Goal: Transaction & Acquisition: Purchase product/service

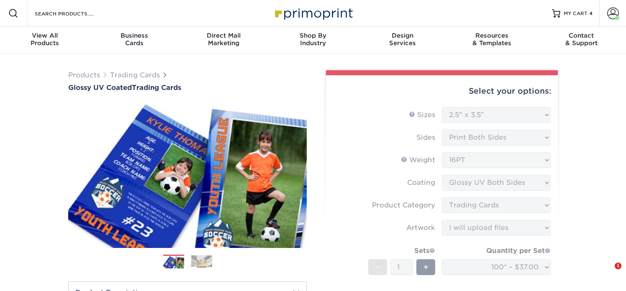
select select "2.50x3.50"
select select "c2f9bce9-36c2-409d-b101-c29d9d031e18"
select select "upload"
select select "100* – $37.00"
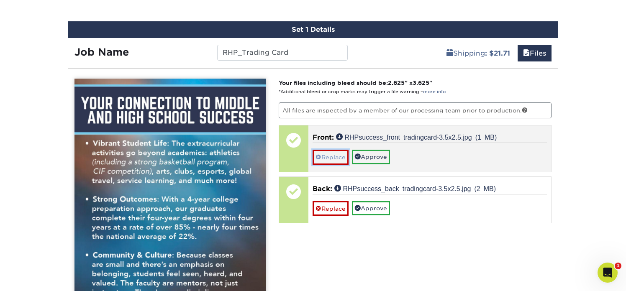
click at [327, 156] on link "Replace" at bounding box center [330, 157] width 36 height 15
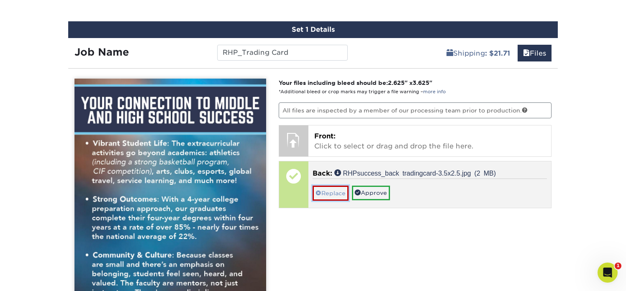
click at [323, 194] on link "Replace" at bounding box center [330, 193] width 36 height 15
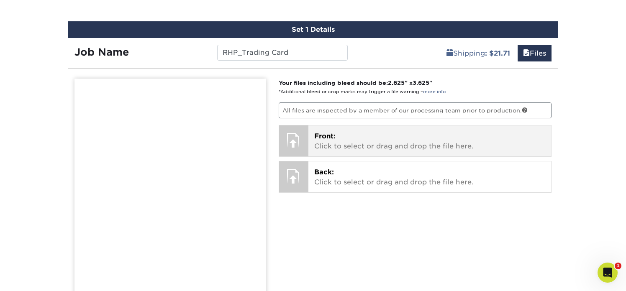
click at [294, 144] on div at bounding box center [293, 139] width 29 height 29
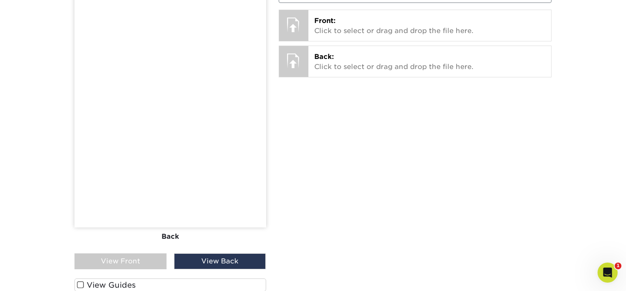
scroll to position [557, 0]
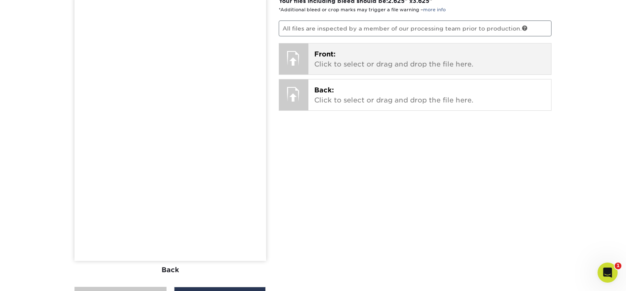
click at [321, 68] on p "Front: Click to select or drag and drop the file here." at bounding box center [429, 59] width 231 height 20
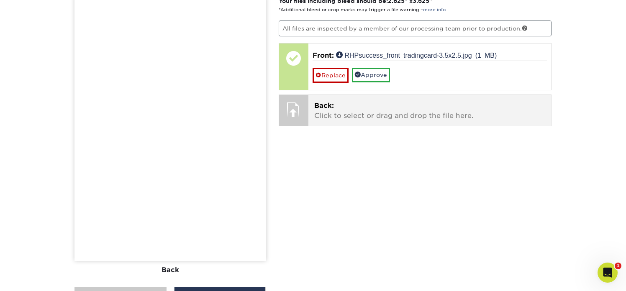
click at [327, 116] on p "Back: Click to select or drag and drop the file here." at bounding box center [429, 111] width 231 height 20
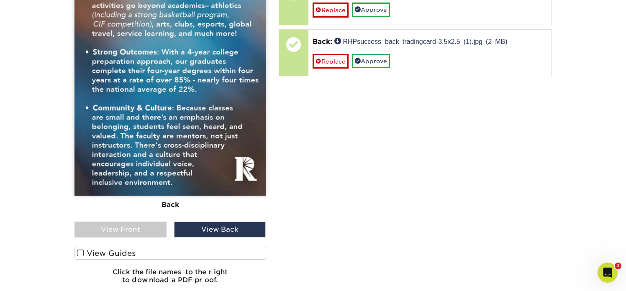
scroll to position [632, 0]
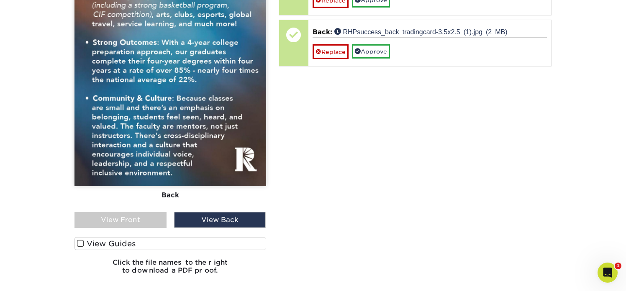
click at [136, 218] on div "View Front" at bounding box center [120, 220] width 92 height 16
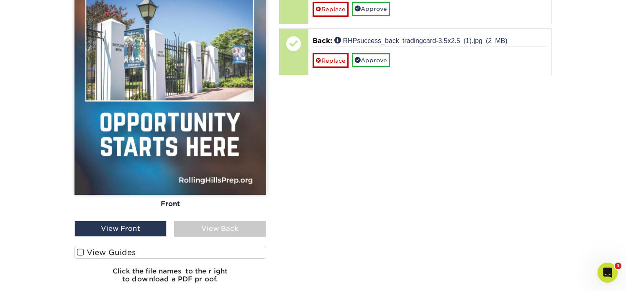
click at [134, 252] on label "View Guides" at bounding box center [170, 252] width 192 height 13
click at [0, 0] on input "View Guides" at bounding box center [0, 0] width 0 height 0
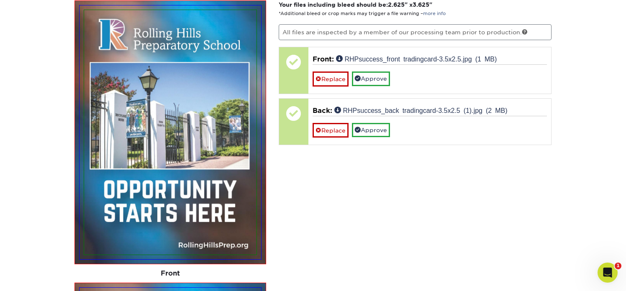
scroll to position [540, 0]
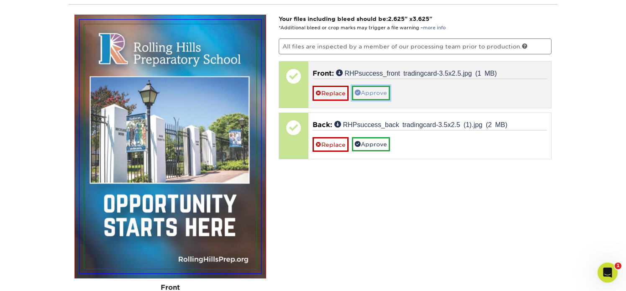
click at [371, 90] on link "Approve" at bounding box center [371, 93] width 38 height 14
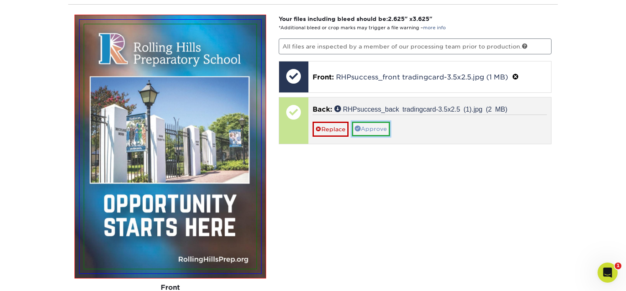
click at [374, 124] on link "Approve" at bounding box center [371, 129] width 38 height 14
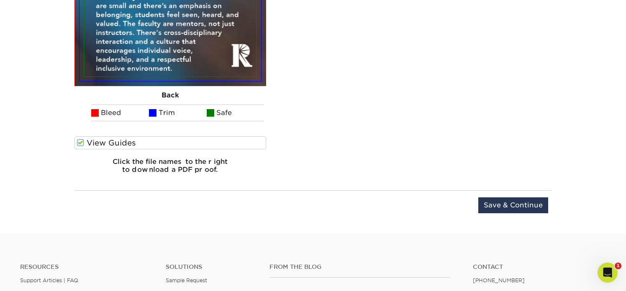
scroll to position [1025, 0]
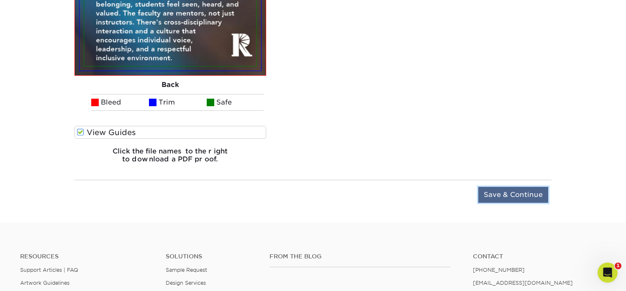
click at [497, 197] on input "Save & Continue" at bounding box center [513, 195] width 70 height 16
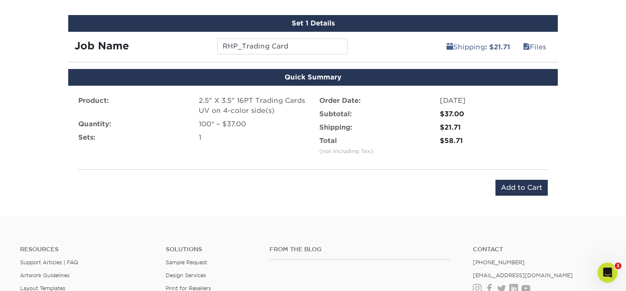
scroll to position [440, 0]
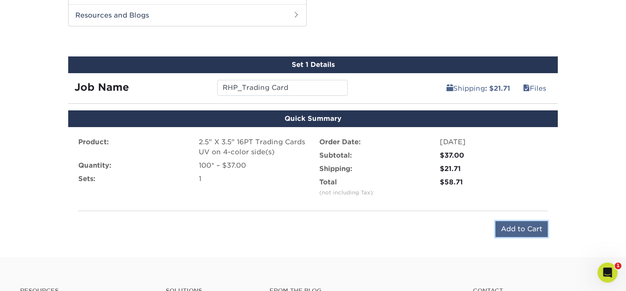
click at [501, 228] on input "Add to Cart" at bounding box center [521, 229] width 52 height 16
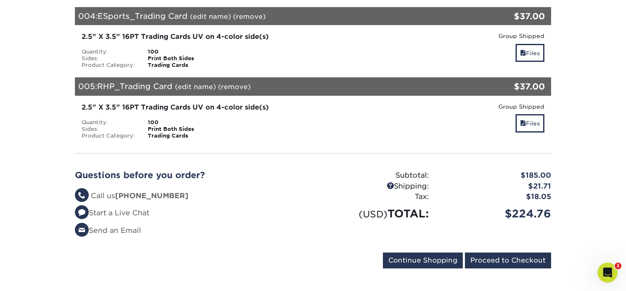
scroll to position [422, 0]
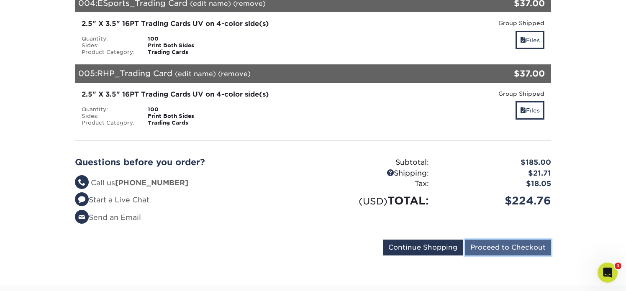
click at [498, 242] on input "Proceed to Checkout" at bounding box center [508, 248] width 86 height 16
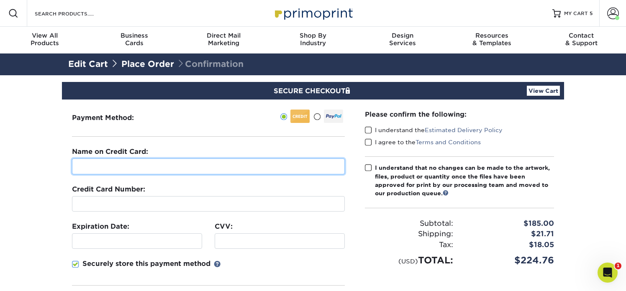
click at [209, 166] on input "text" at bounding box center [208, 167] width 273 height 16
type input "Jeanette Igarashi"
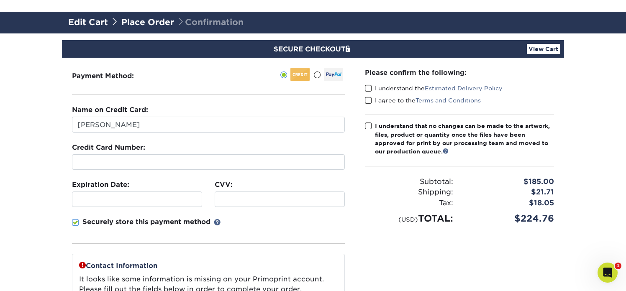
scroll to position [42, 0]
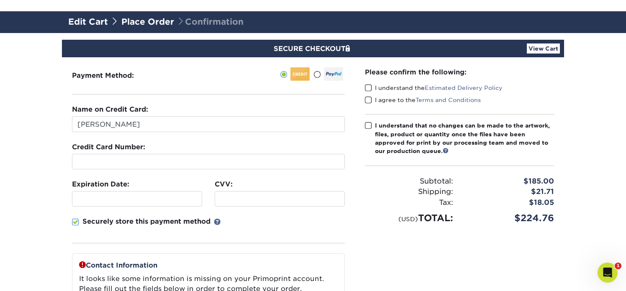
click at [368, 87] on span at bounding box center [368, 88] width 7 height 8
click at [0, 0] on input "I understand the Estimated Delivery Policy" at bounding box center [0, 0] width 0 height 0
click at [369, 100] on span at bounding box center [368, 100] width 7 height 8
click at [0, 0] on input "I agree to the Terms and Conditions" at bounding box center [0, 0] width 0 height 0
click at [369, 127] on span at bounding box center [368, 126] width 7 height 8
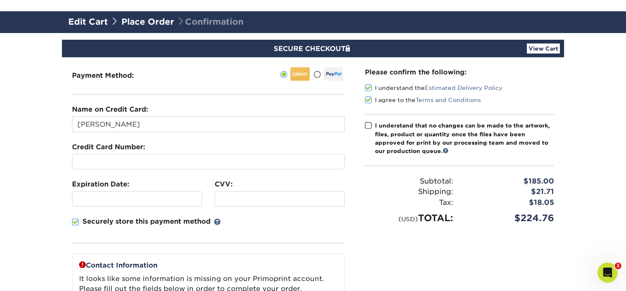
click at [0, 0] on input "I understand that no changes can be made to the artwork, files, product or quan…" at bounding box center [0, 0] width 0 height 0
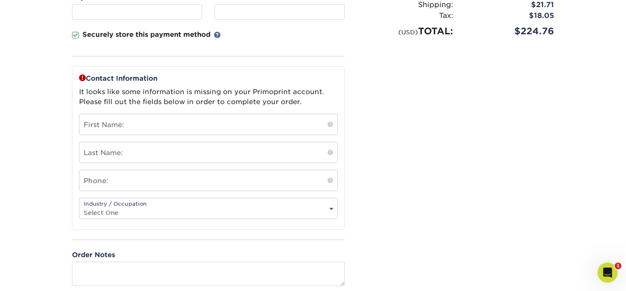
scroll to position [230, 0]
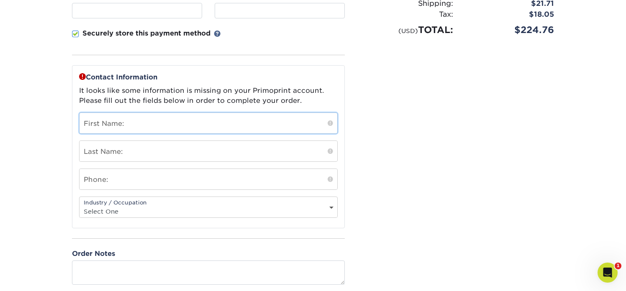
click at [248, 120] on input "text" at bounding box center [208, 123] width 258 height 20
type input "Jeanette"
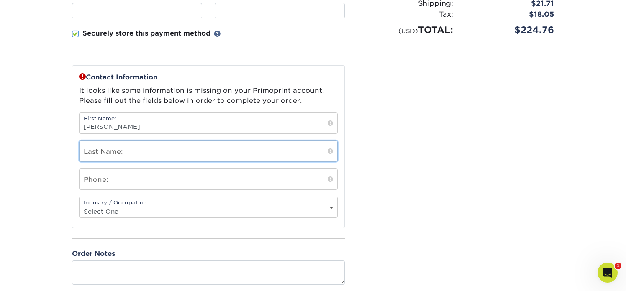
type input "Igarashi"
type input "3107911101"
click at [193, 211] on select "Select One Administrative Executive Human Resources Construction Education Ente…" at bounding box center [208, 211] width 258 height 12
select select "6"
click at [79, 205] on select "Select One Administrative Executive Human Resources Construction Education Ente…" at bounding box center [208, 211] width 258 height 12
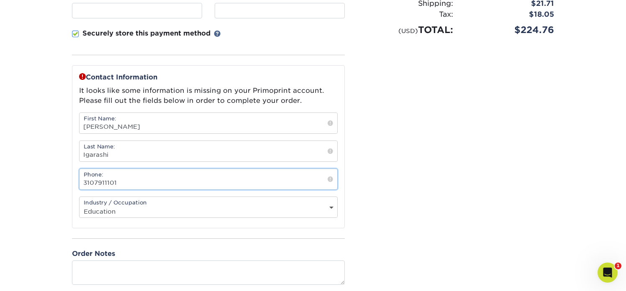
scroll to position [0, 0]
drag, startPoint x: 120, startPoint y: 183, endPoint x: 82, endPoint y: 183, distance: 38.5
click at [82, 183] on input "3107911101" at bounding box center [208, 179] width 258 height 20
click at [414, 177] on div "Please confirm the following: I understand the Estimated Delivery Policy I agre…" at bounding box center [459, 82] width 209 height 426
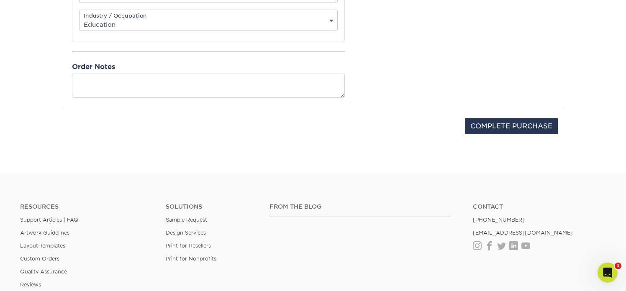
scroll to position [422, 0]
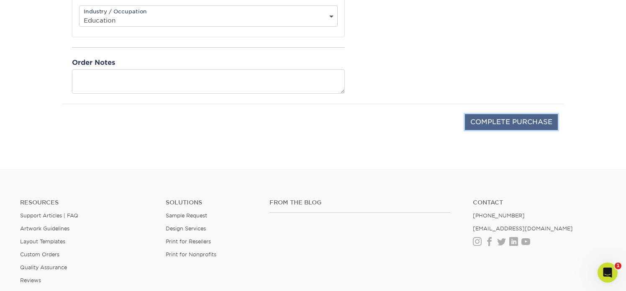
click at [487, 121] on input "COMPLETE PURCHASE" at bounding box center [511, 122] width 93 height 16
type input "PROCESSING, PLEASE WAIT..."
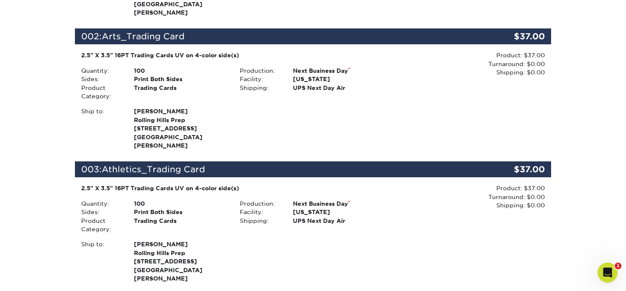
scroll to position [337, 0]
